Goal: Task Accomplishment & Management: Check status

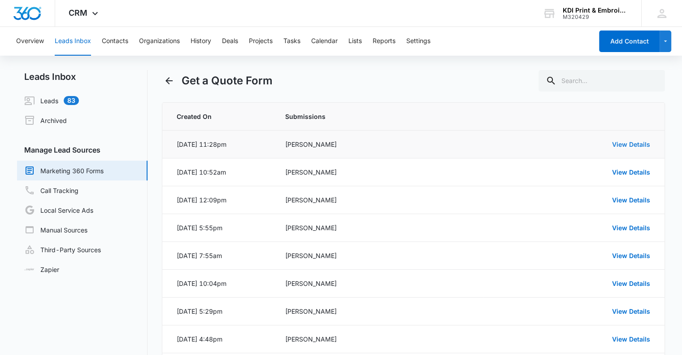
click at [625, 146] on link "View Details" at bounding box center [631, 144] width 38 height 8
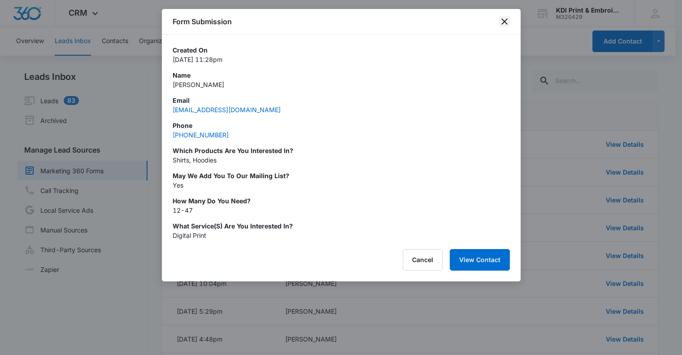
click at [505, 22] on icon "close" at bounding box center [504, 21] width 6 height 6
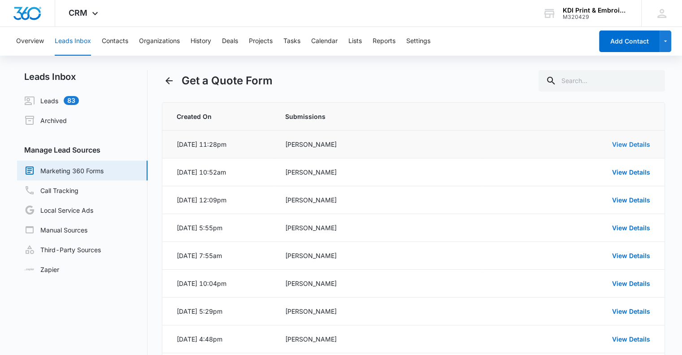
click at [646, 143] on link "View Details" at bounding box center [631, 144] width 38 height 8
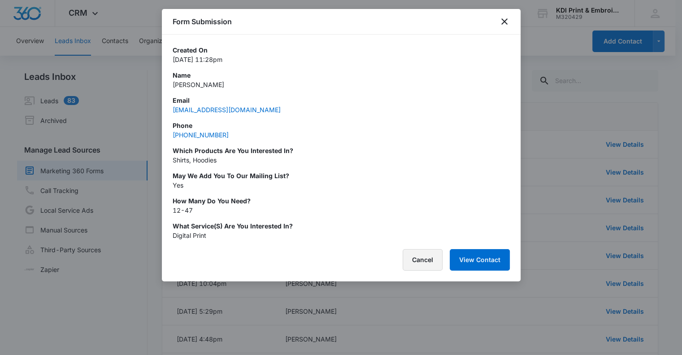
click at [409, 263] on button "Cancel" at bounding box center [423, 260] width 40 height 22
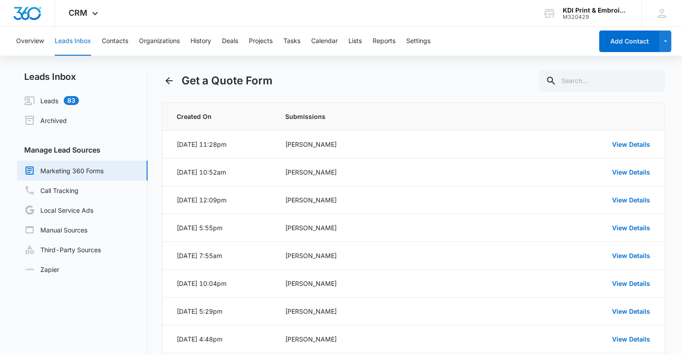
click at [74, 168] on link "Marketing 360 Forms" at bounding box center [63, 170] width 79 height 11
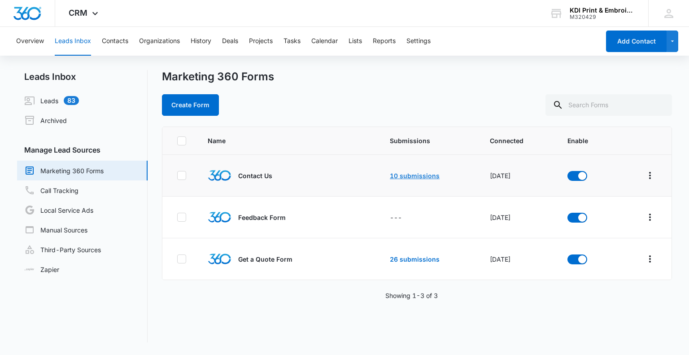
click at [426, 175] on link "10 submissions" at bounding box center [415, 176] width 50 height 8
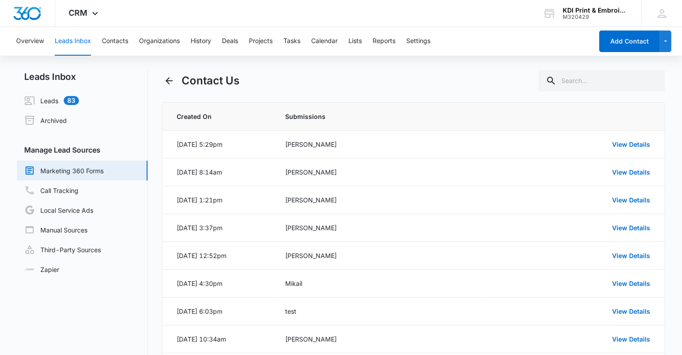
click at [58, 175] on link "Marketing 360 Forms" at bounding box center [63, 170] width 79 height 11
